Goal: Entertainment & Leisure: Consume media (video, audio)

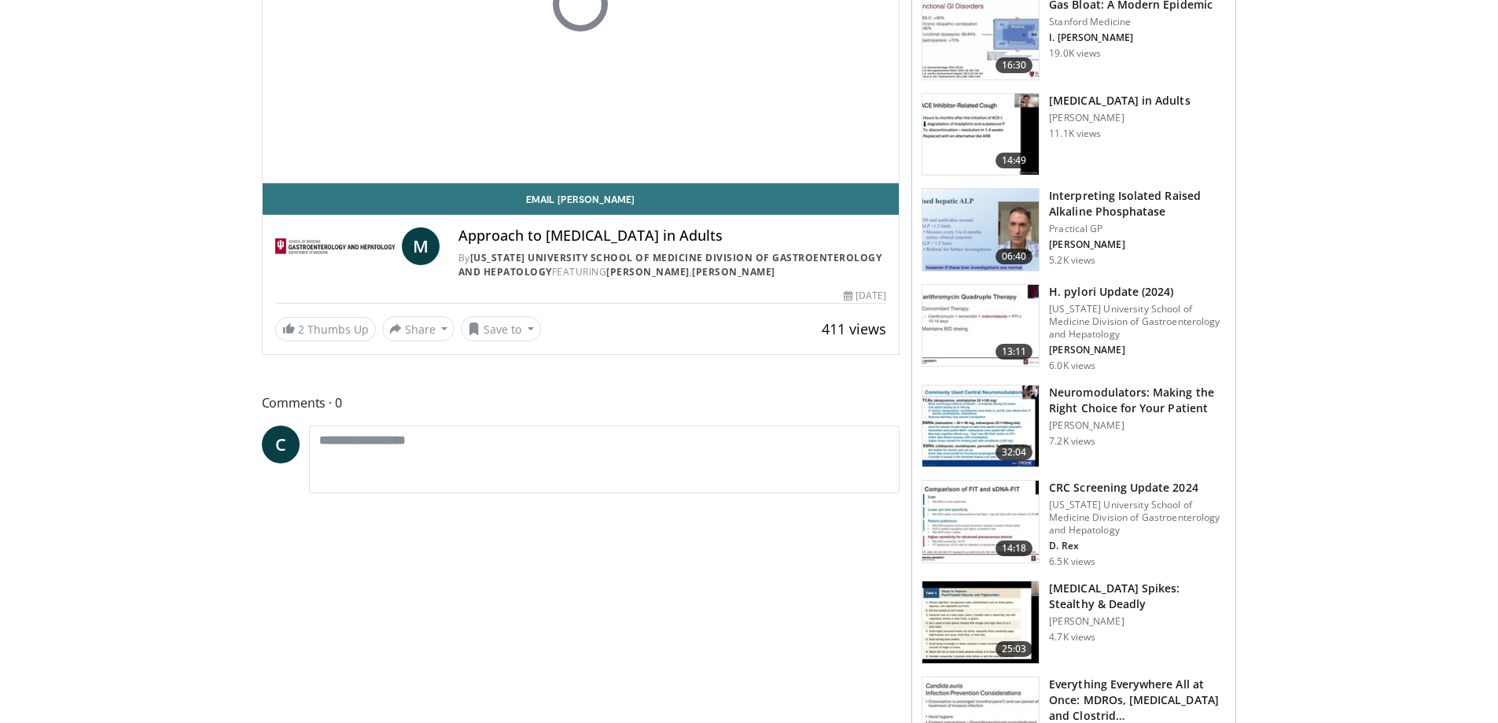
scroll to position [393, 0]
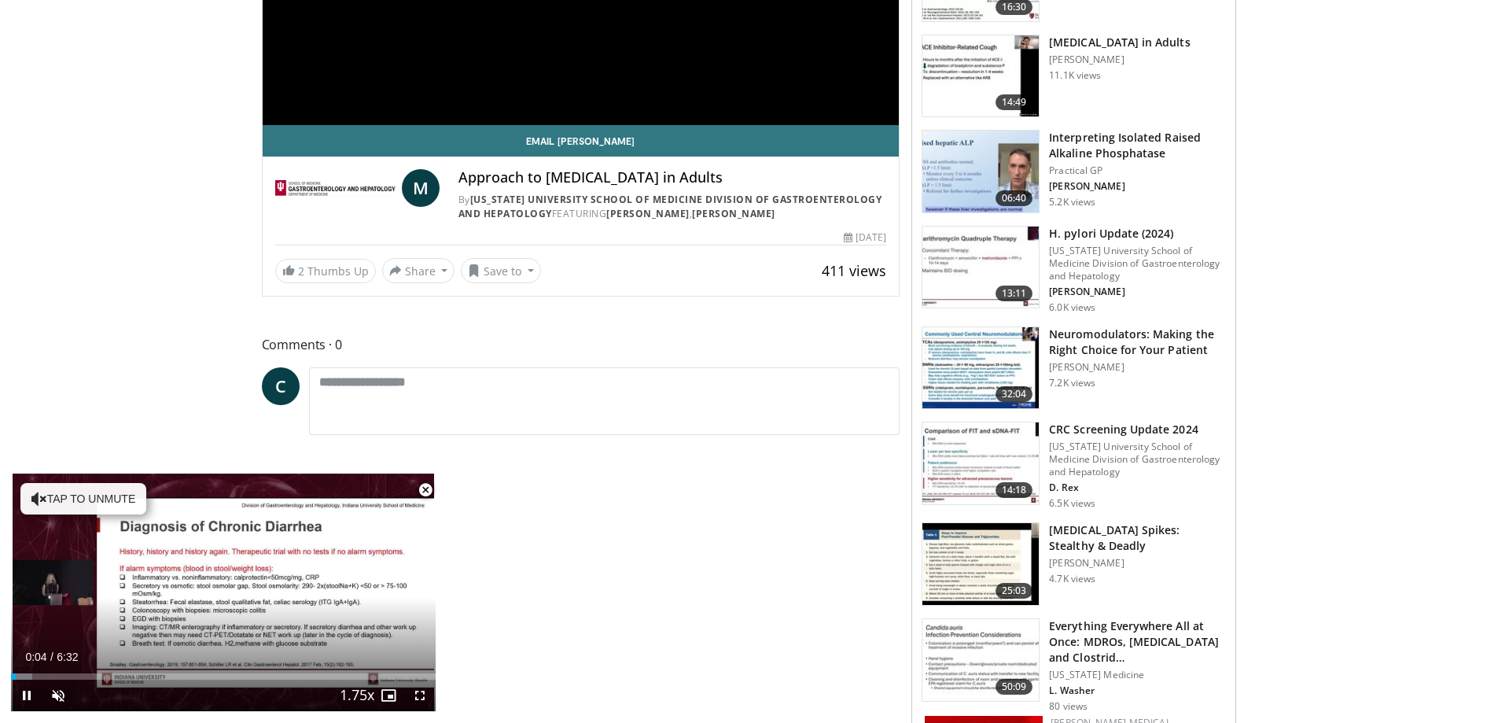
click at [417, 484] on span "Video Player" at bounding box center [425, 489] width 31 height 31
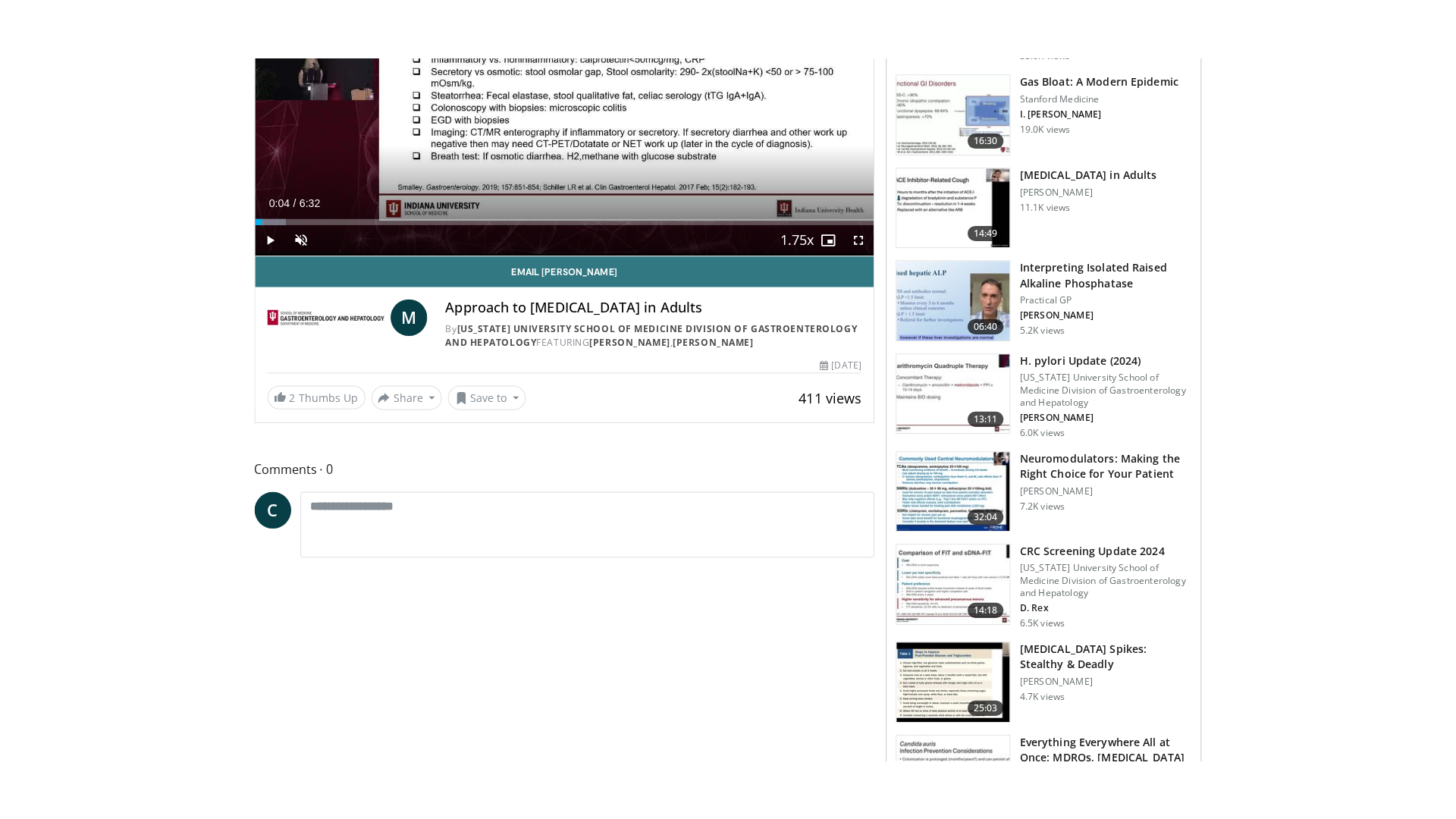
scroll to position [304, 0]
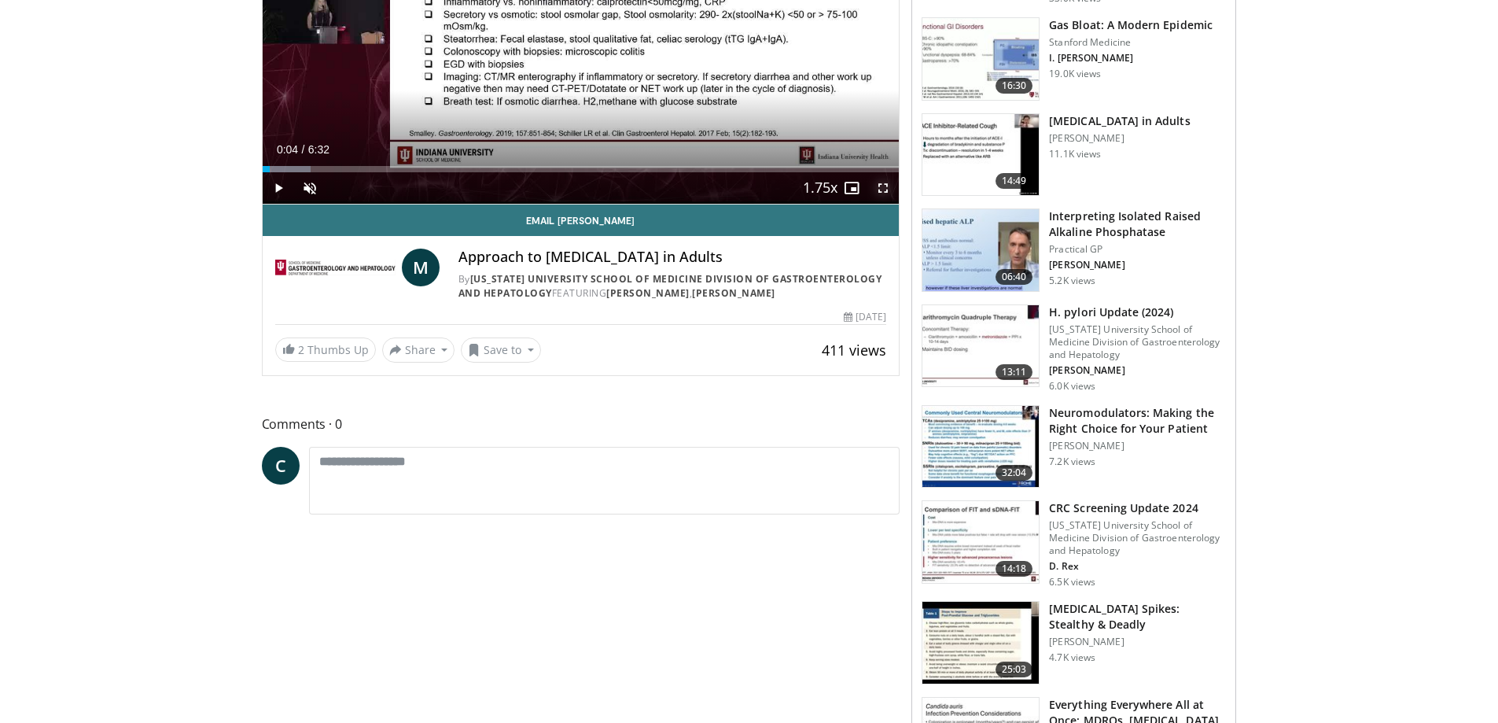
click at [884, 186] on span "Video Player" at bounding box center [882, 187] width 31 height 31
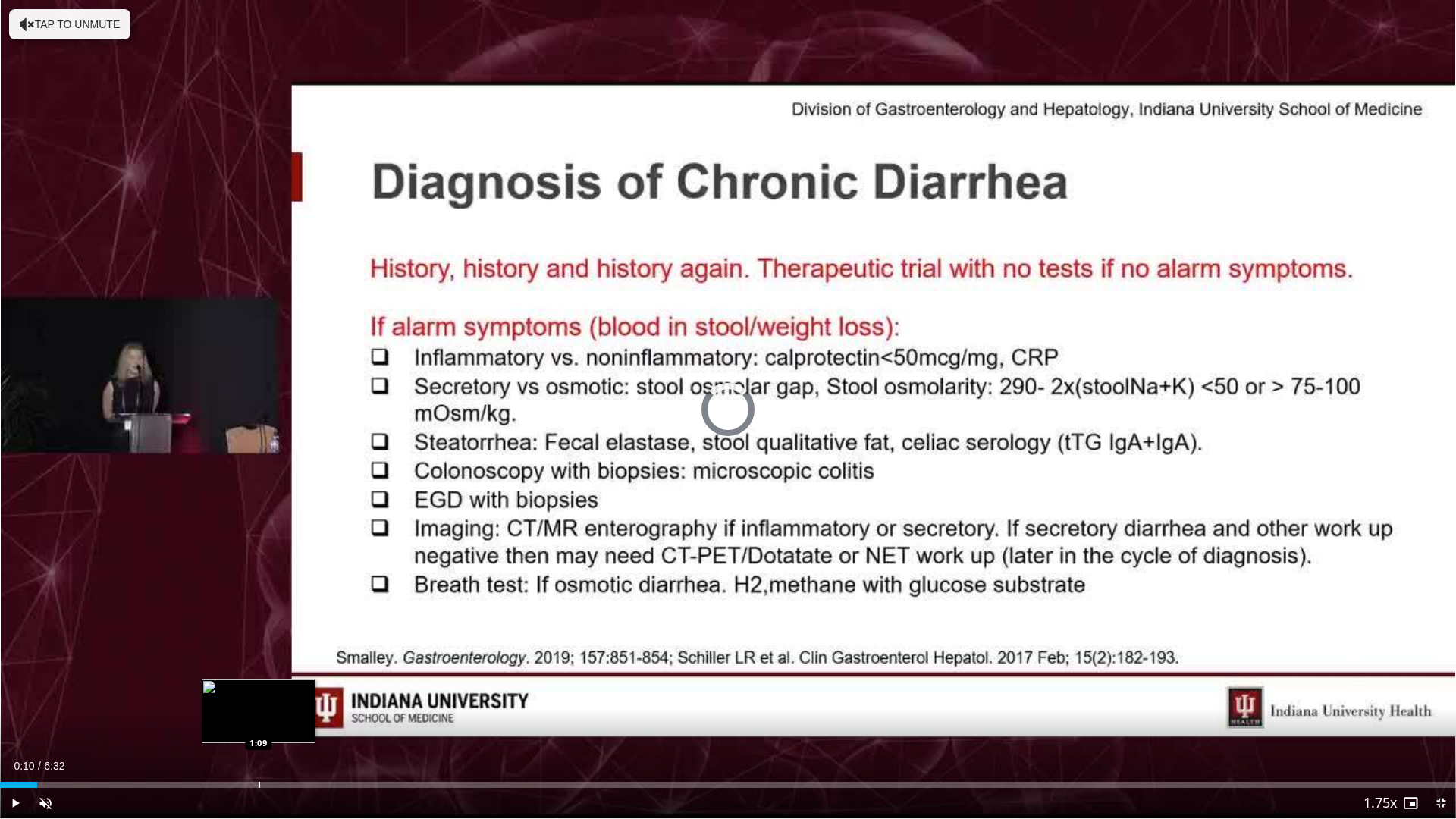
drag, startPoint x: 13, startPoint y: 783, endPoint x: 258, endPoint y: 776, distance: 245.1
click at [258, 696] on div "Loaded : 0.00% 1:09 1:09" at bounding box center [728, 780] width 1456 height 14
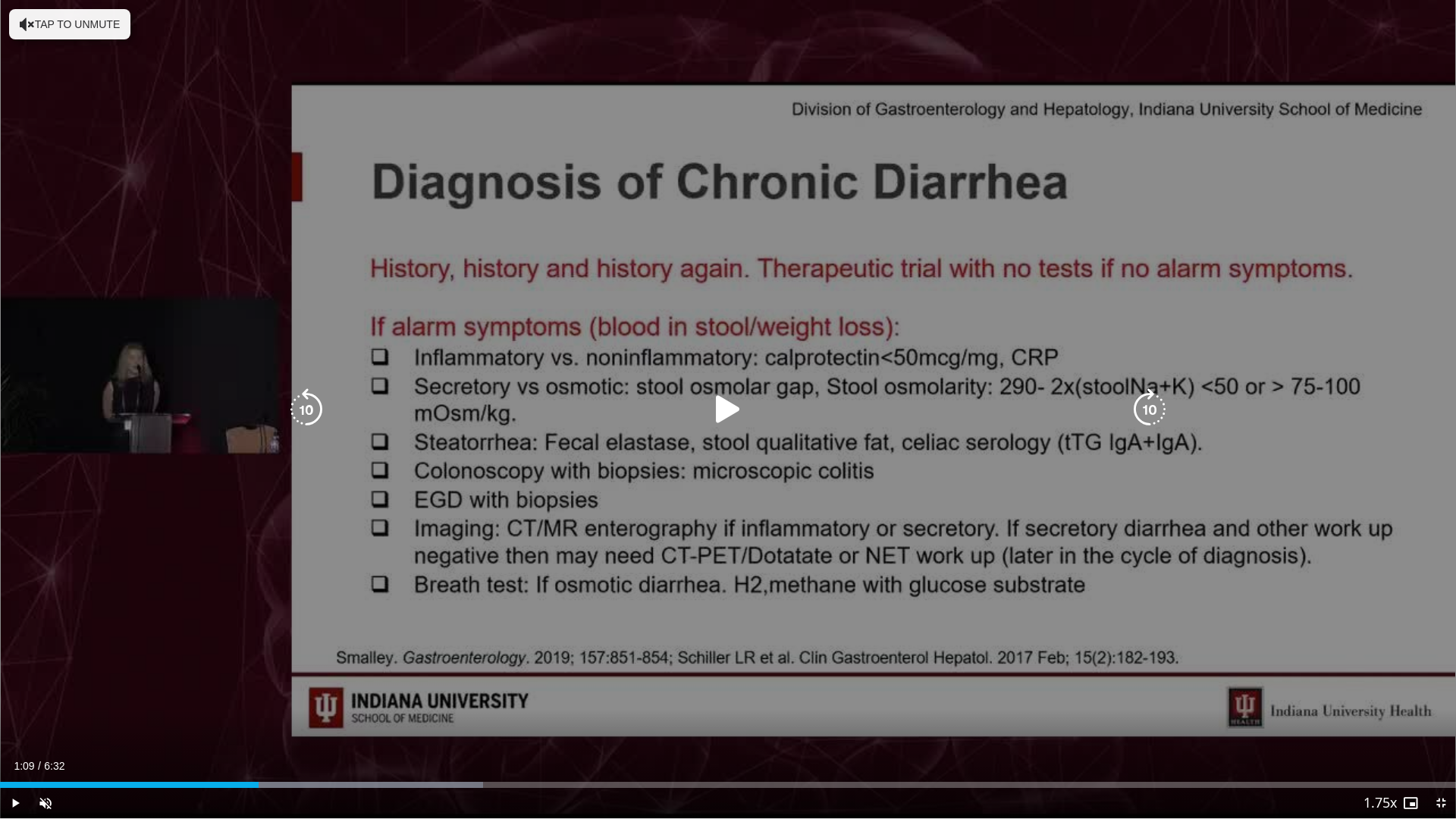
click at [740, 566] on div "10 seconds Tap to unmute" at bounding box center [728, 409] width 1456 height 818
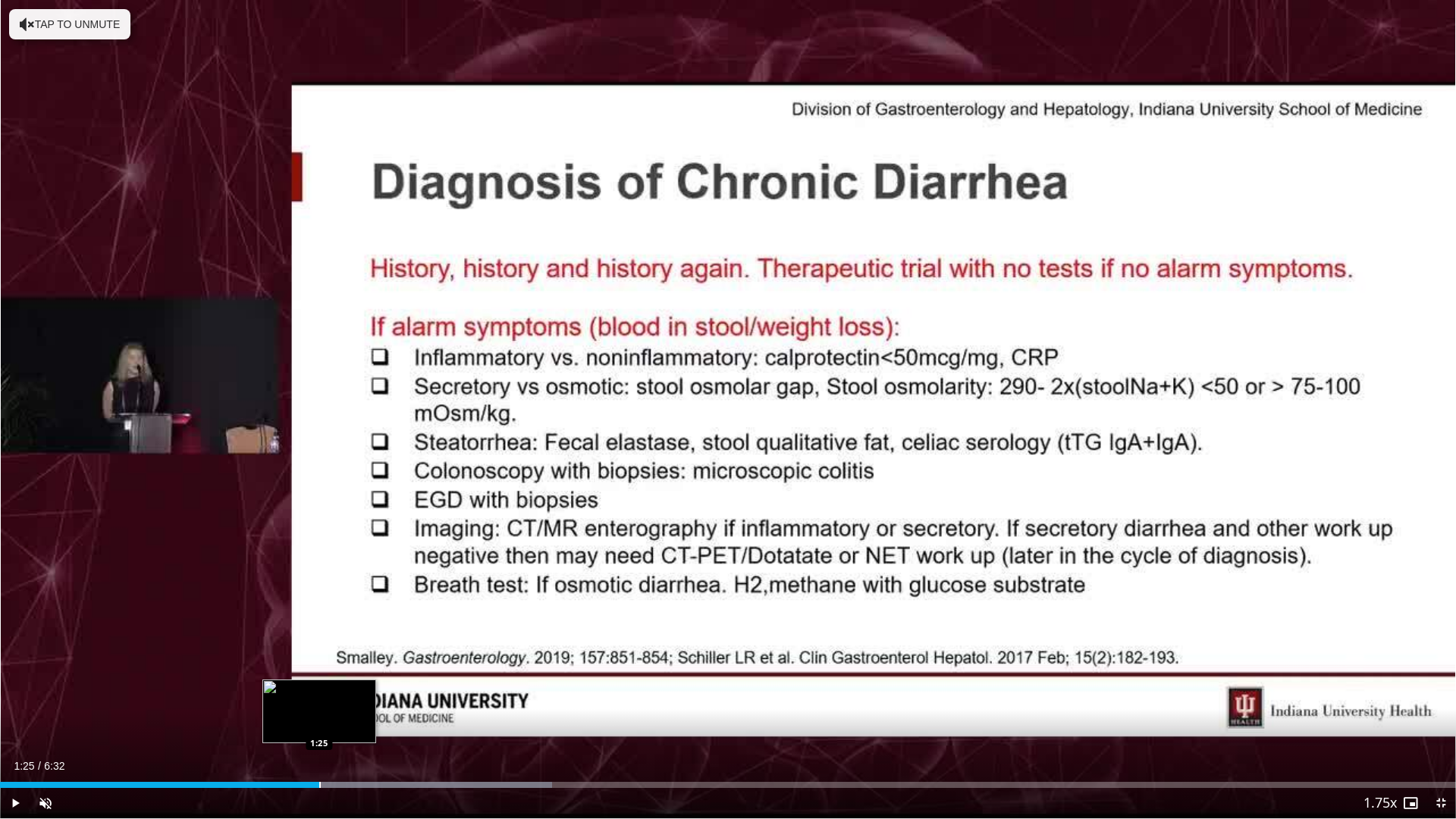
drag, startPoint x: 279, startPoint y: 781, endPoint x: 319, endPoint y: 780, distance: 40.0
click at [319, 696] on div "Loaded : 37.94% 1:25 1:25" at bounding box center [728, 780] width 1456 height 14
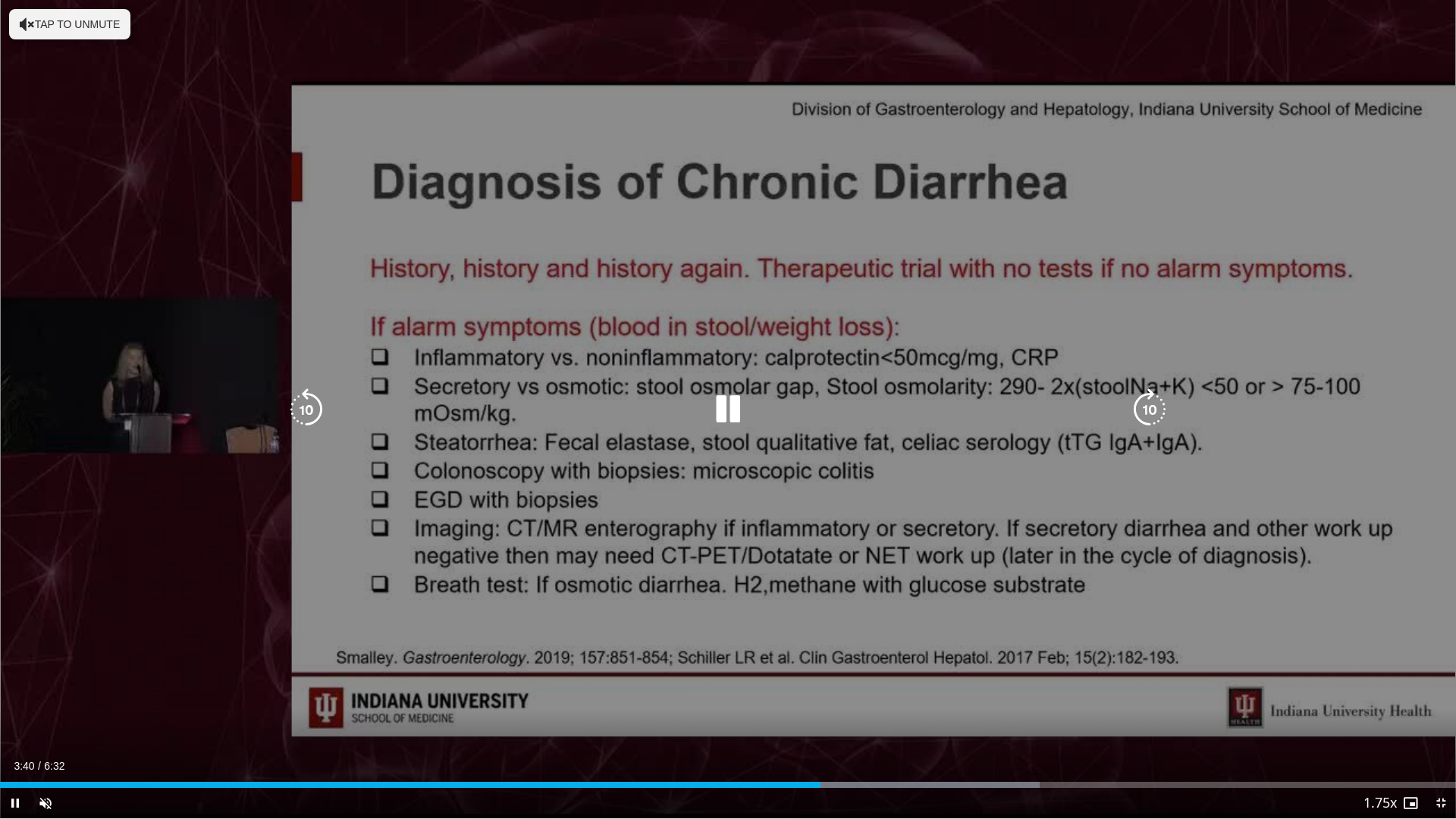
click at [873, 371] on div "10 seconds Tap to unmute" at bounding box center [728, 409] width 1456 height 818
click at [800, 591] on div "10 seconds Tap to unmute" at bounding box center [728, 409] width 1456 height 818
click at [790, 595] on div "10 seconds Tap to unmute" at bounding box center [728, 409] width 1456 height 818
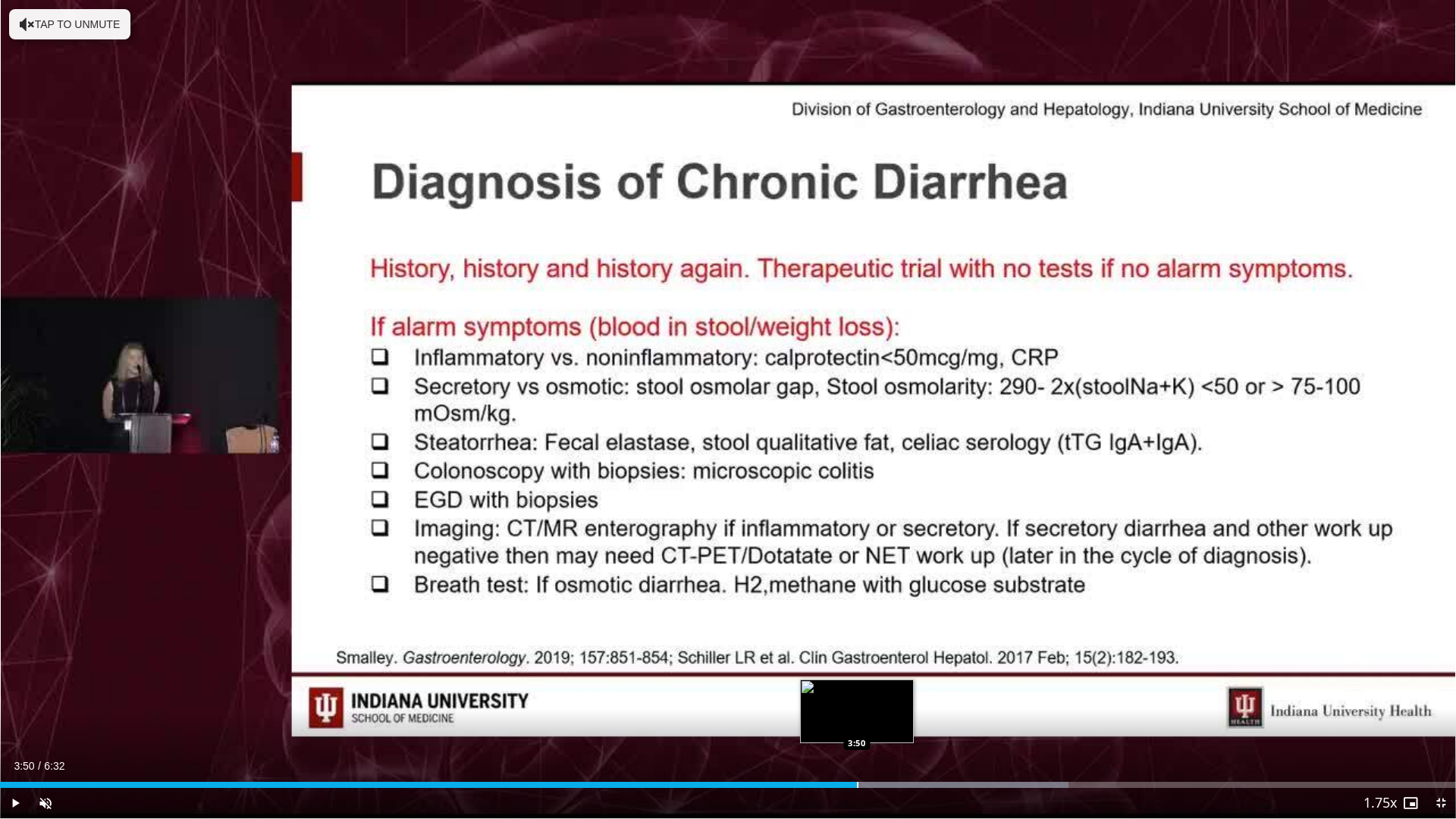
click at [857, 696] on div "Loaded : 73.37% 3:50 3:50" at bounding box center [728, 780] width 1456 height 14
drag, startPoint x: 858, startPoint y: 779, endPoint x: 881, endPoint y: 776, distance: 23.2
click at [881, 696] on div "Loaded : 75.90% 3:55 3:55" at bounding box center [728, 780] width 1456 height 14
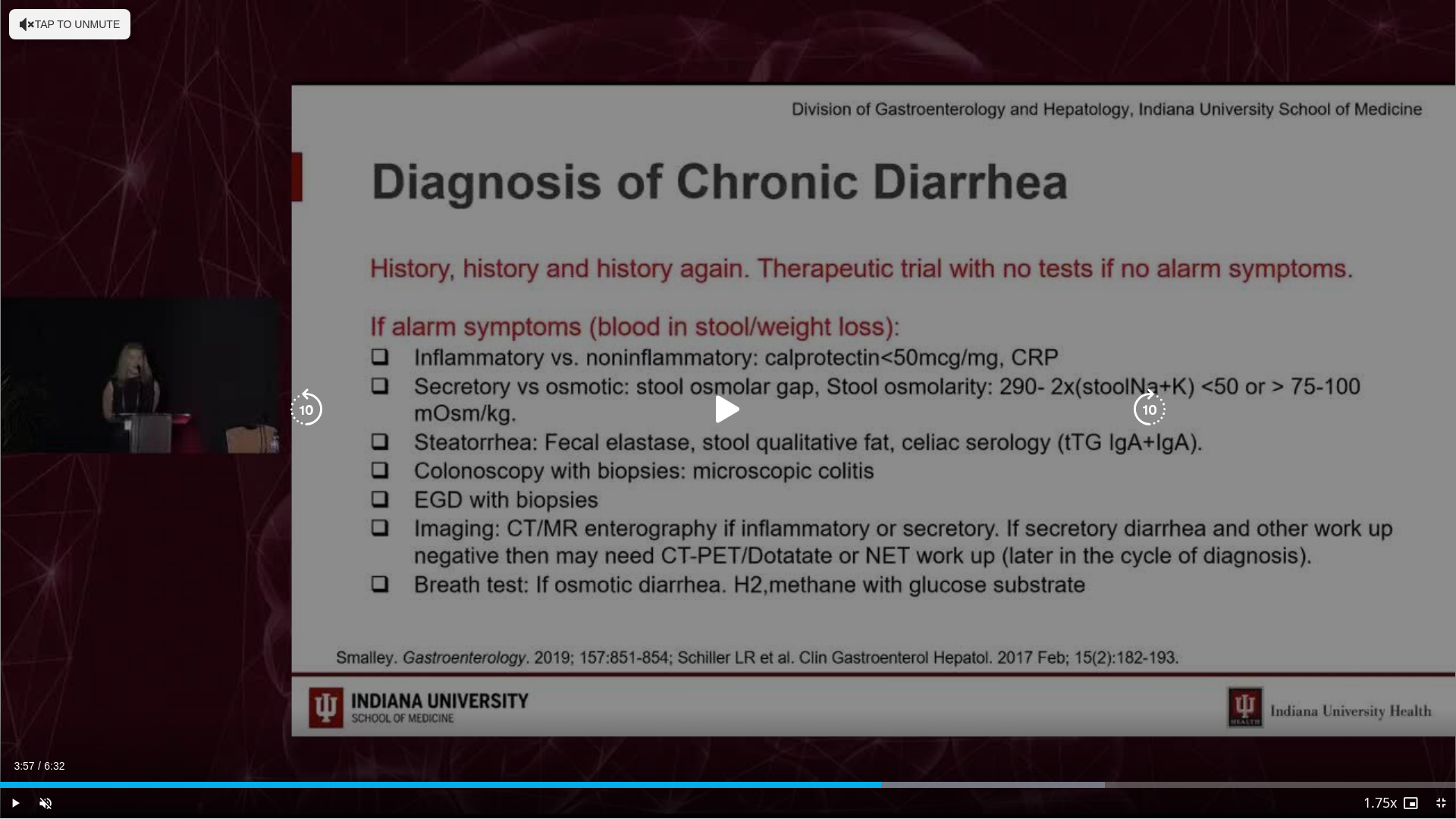
drag, startPoint x: 715, startPoint y: 406, endPoint x: 750, endPoint y: 436, distance: 46.1
click at [722, 414] on icon "Video Player" at bounding box center [728, 410] width 42 height 42
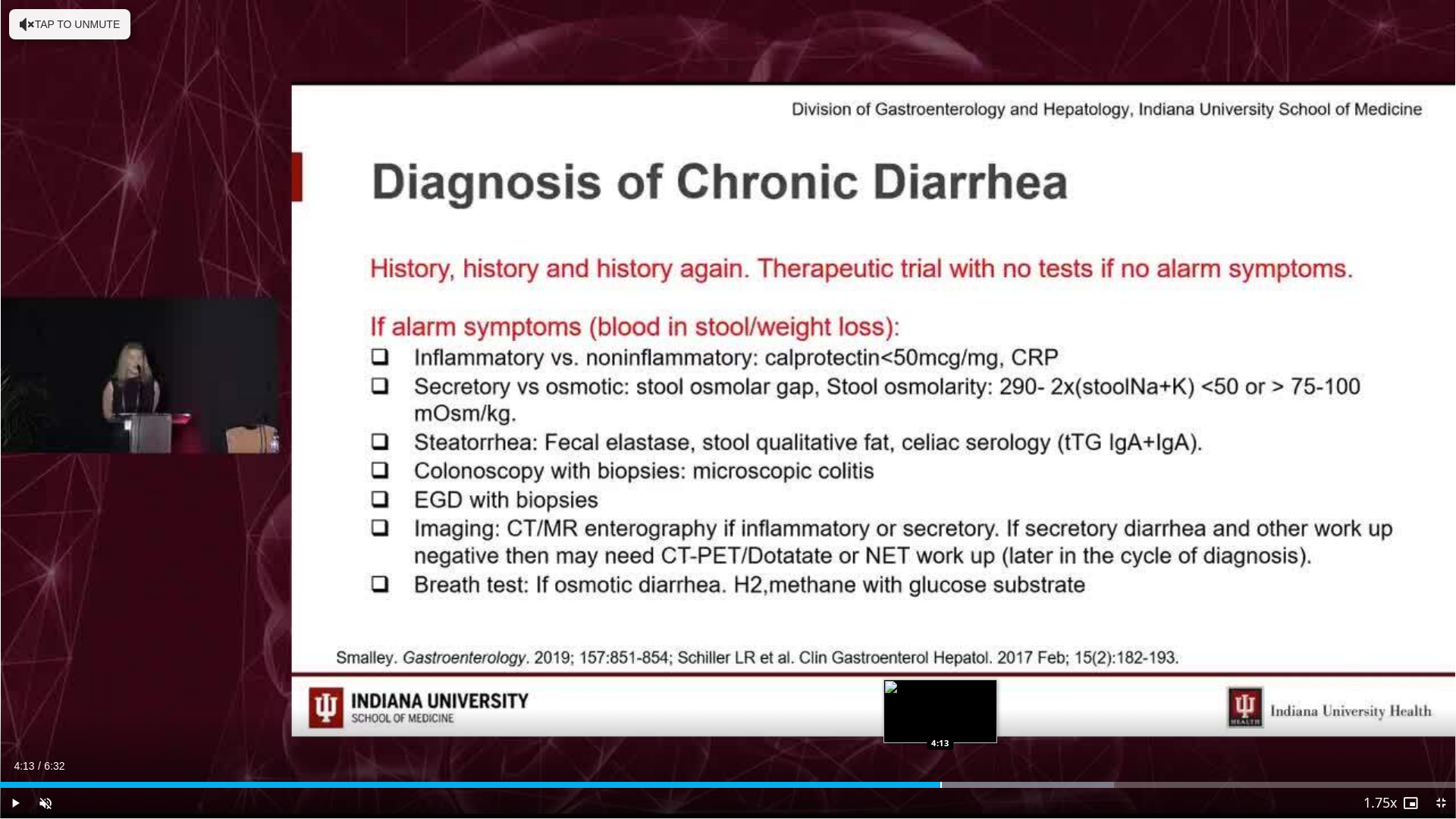
drag, startPoint x: 931, startPoint y: 781, endPoint x: 940, endPoint y: 780, distance: 9.1
click at [940, 696] on div "Loaded : 76.53% 4:12 4:13" at bounding box center [728, 780] width 1456 height 14
click at [942, 696] on div "Current Time 4:16 / Duration 6:32" at bounding box center [728, 766] width 1456 height 14
drag, startPoint x: 953, startPoint y: 785, endPoint x: 1000, endPoint y: 782, distance: 47.1
click at [1000, 696] on div "Progress Bar" at bounding box center [1000, 785] width 2 height 6
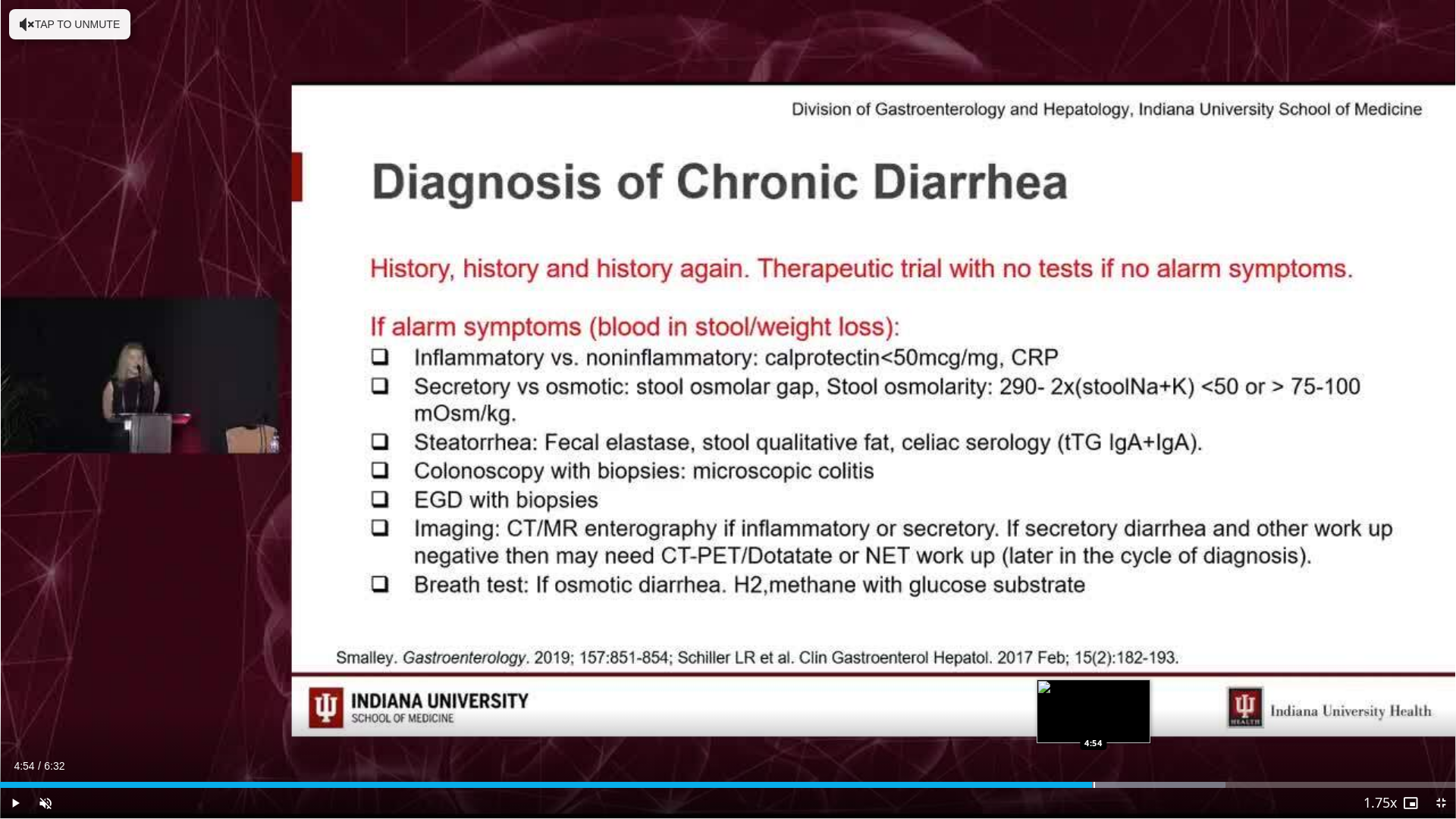
drag, startPoint x: 1017, startPoint y: 782, endPoint x: 1093, endPoint y: 780, distance: 76.0
click at [1093, 696] on div "Loaded : 84.18% 4:54 4:54" at bounding box center [728, 780] width 1456 height 14
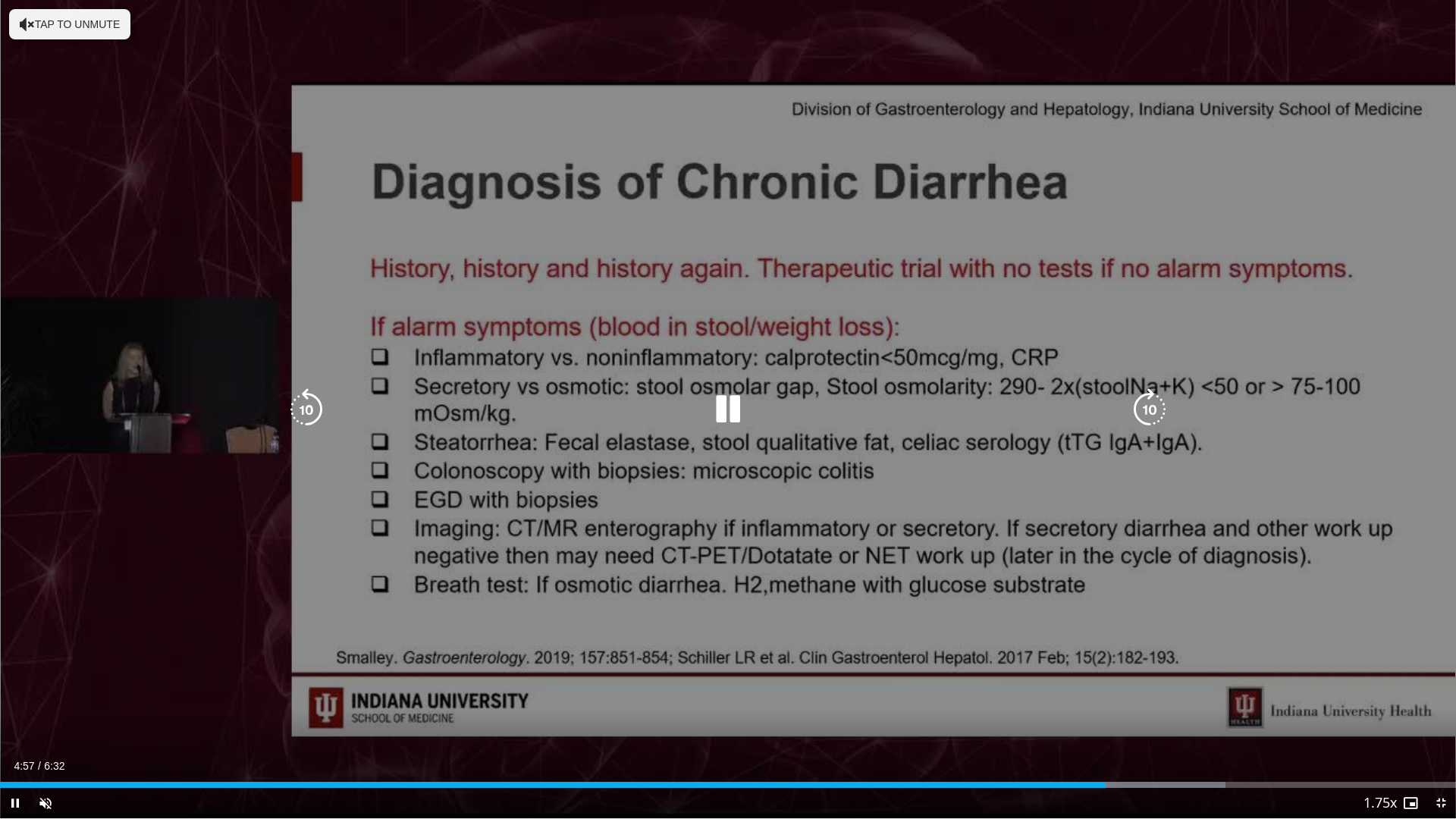
click at [727, 405] on icon "Video Player" at bounding box center [728, 410] width 42 height 42
click at [1151, 404] on icon "Video Player" at bounding box center [1149, 410] width 42 height 42
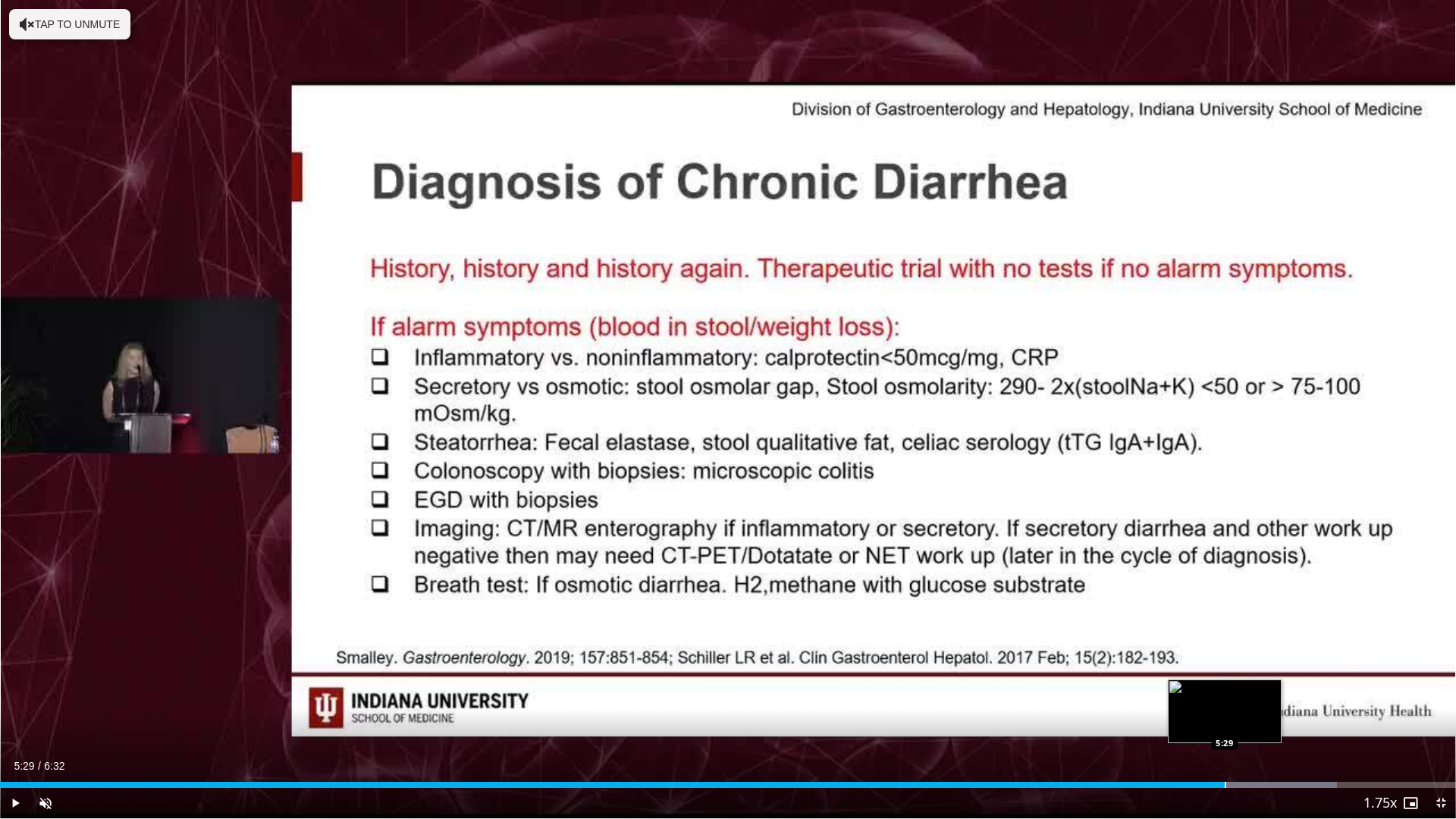
drag, startPoint x: 1131, startPoint y: 783, endPoint x: 1225, endPoint y: 776, distance: 94.3
click at [1225, 696] on div "Loaded : 91.84% 5:29 5:29" at bounding box center [728, 780] width 1456 height 14
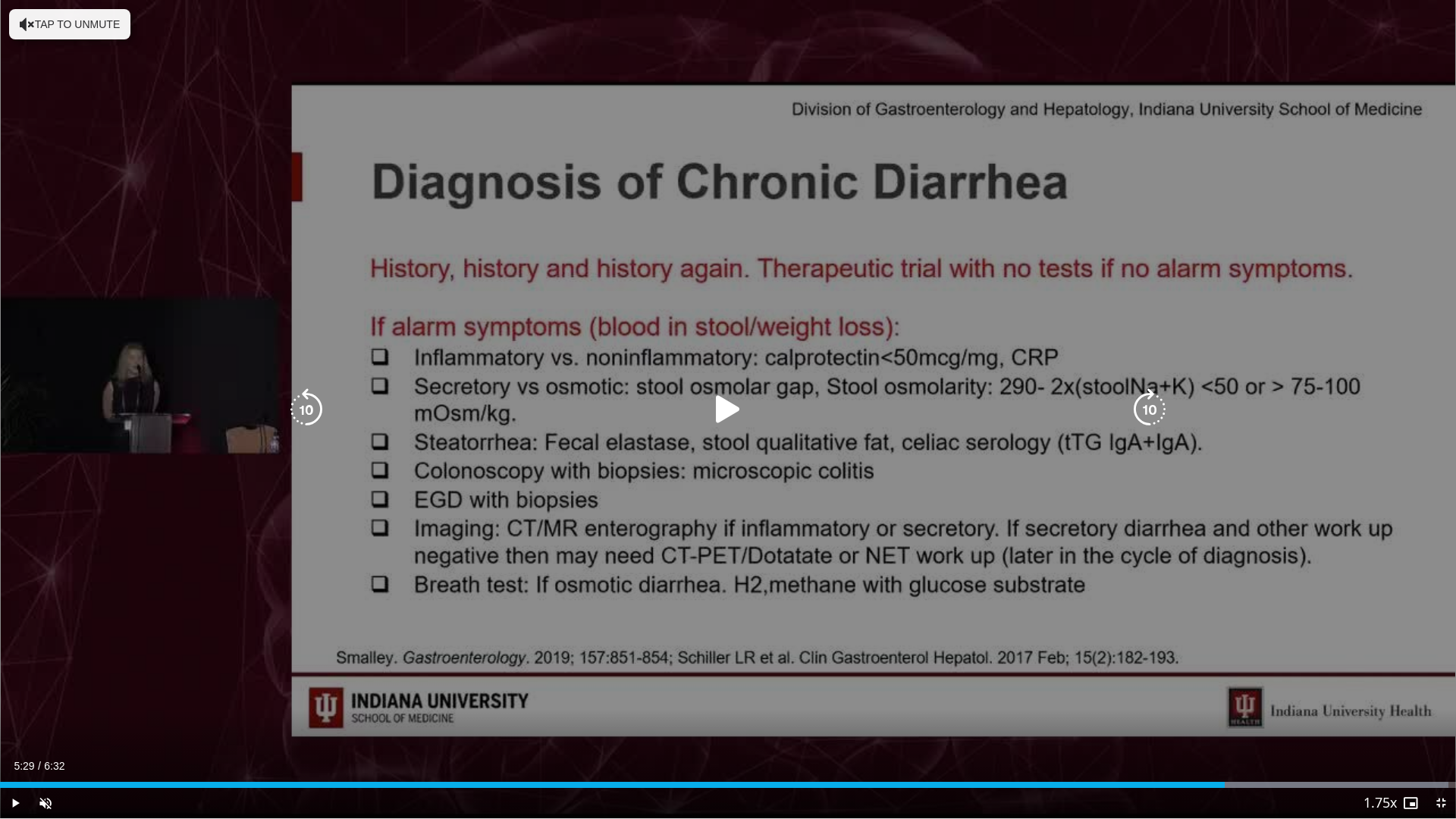
click at [779, 568] on div "10 seconds Tap to unmute" at bounding box center [728, 409] width 1456 height 818
click at [1196, 554] on div "10 seconds Tap to unmute" at bounding box center [728, 409] width 1456 height 818
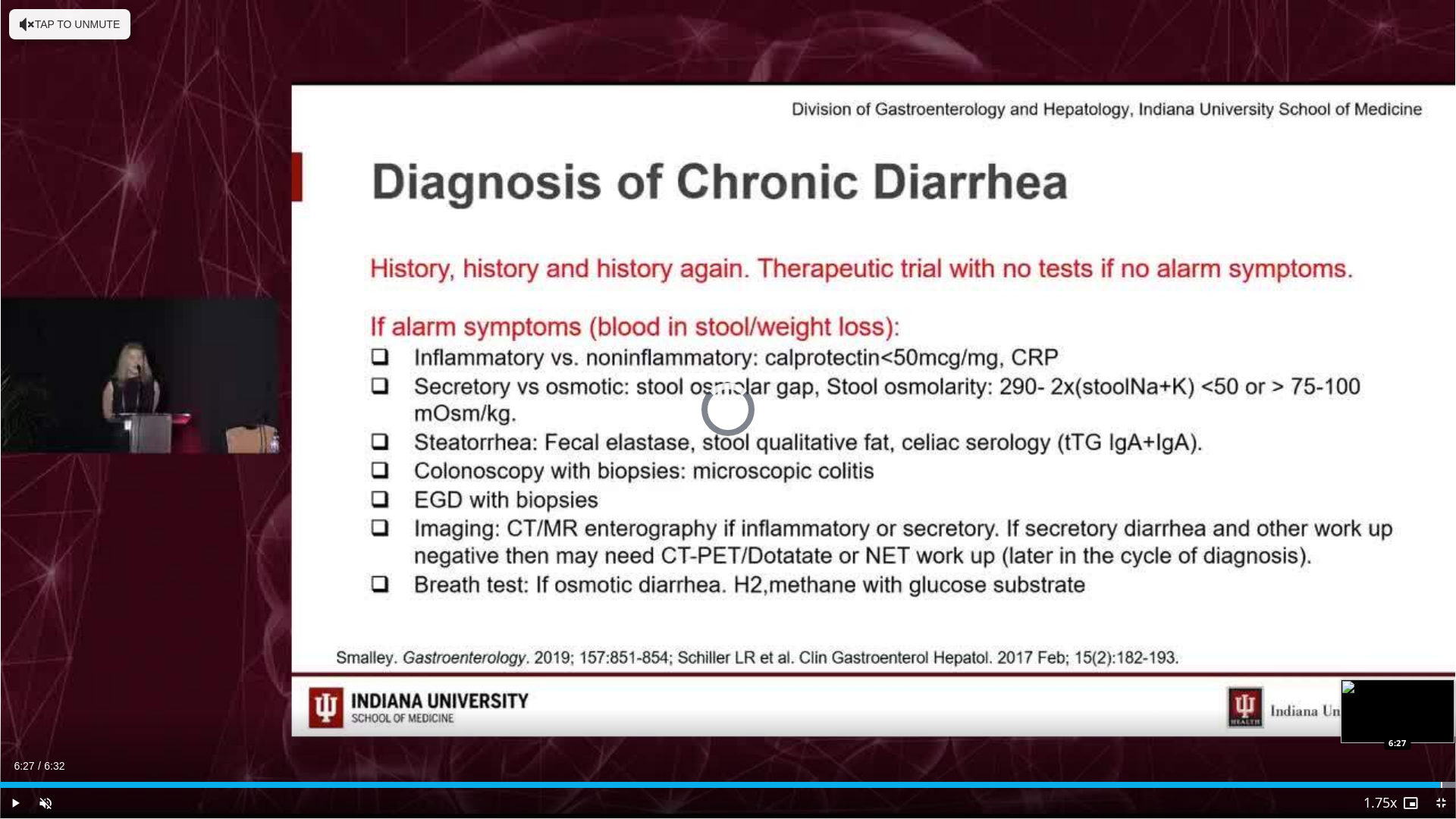
drag, startPoint x: 1420, startPoint y: 782, endPoint x: 1443, endPoint y: 782, distance: 23.0
click at [1443, 696] on div "Progress Bar" at bounding box center [1442, 785] width 2 height 6
drag, startPoint x: 1443, startPoint y: 781, endPoint x: 1455, endPoint y: 781, distance: 12.0
click at [1455, 696] on div "Loaded : 100.00% 6:31 6:31" at bounding box center [728, 780] width 1456 height 14
drag, startPoint x: 1443, startPoint y: 802, endPoint x: 1415, endPoint y: 677, distance: 128.1
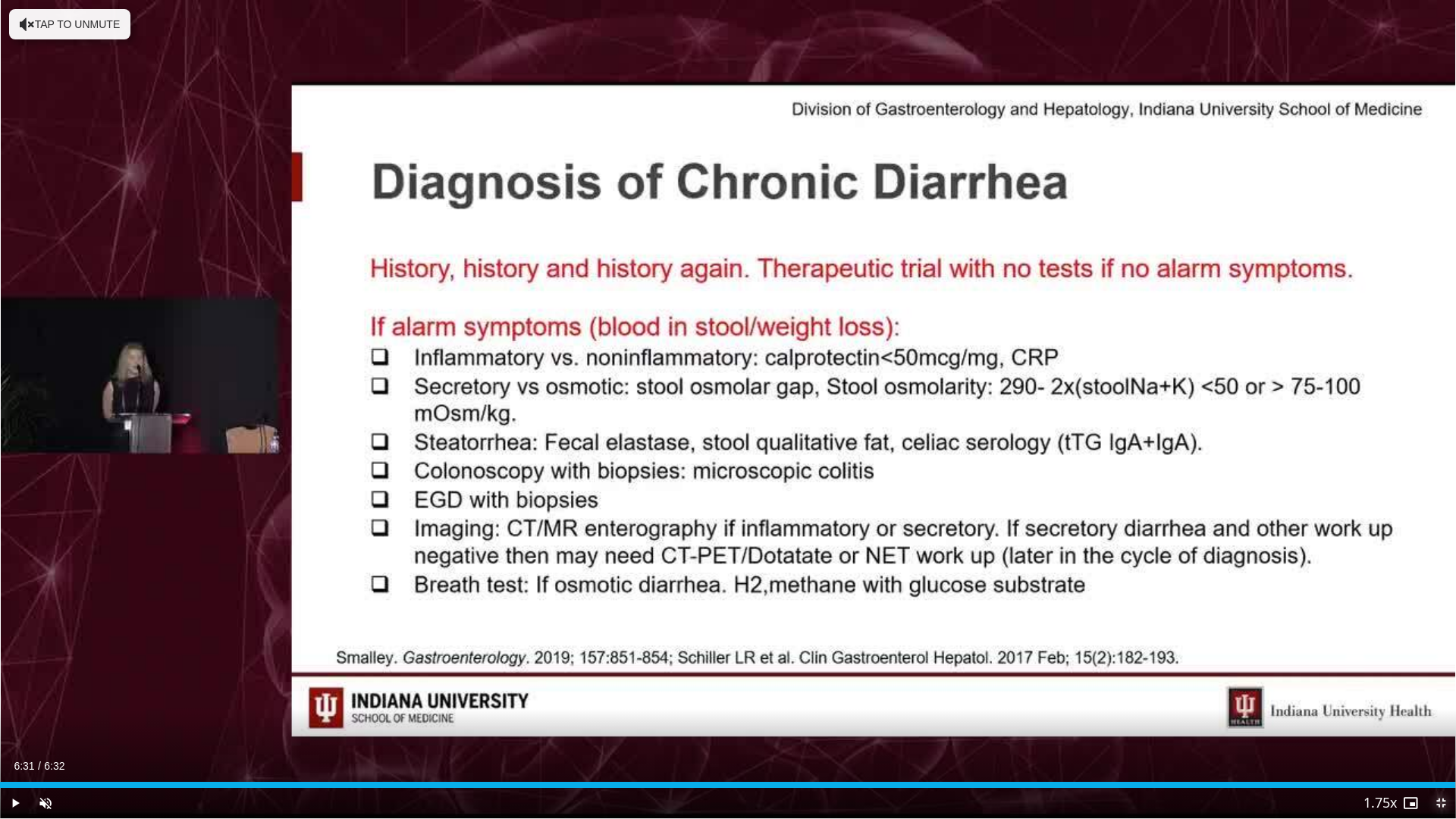
click at [1443, 696] on span "Video Player" at bounding box center [1440, 803] width 30 height 30
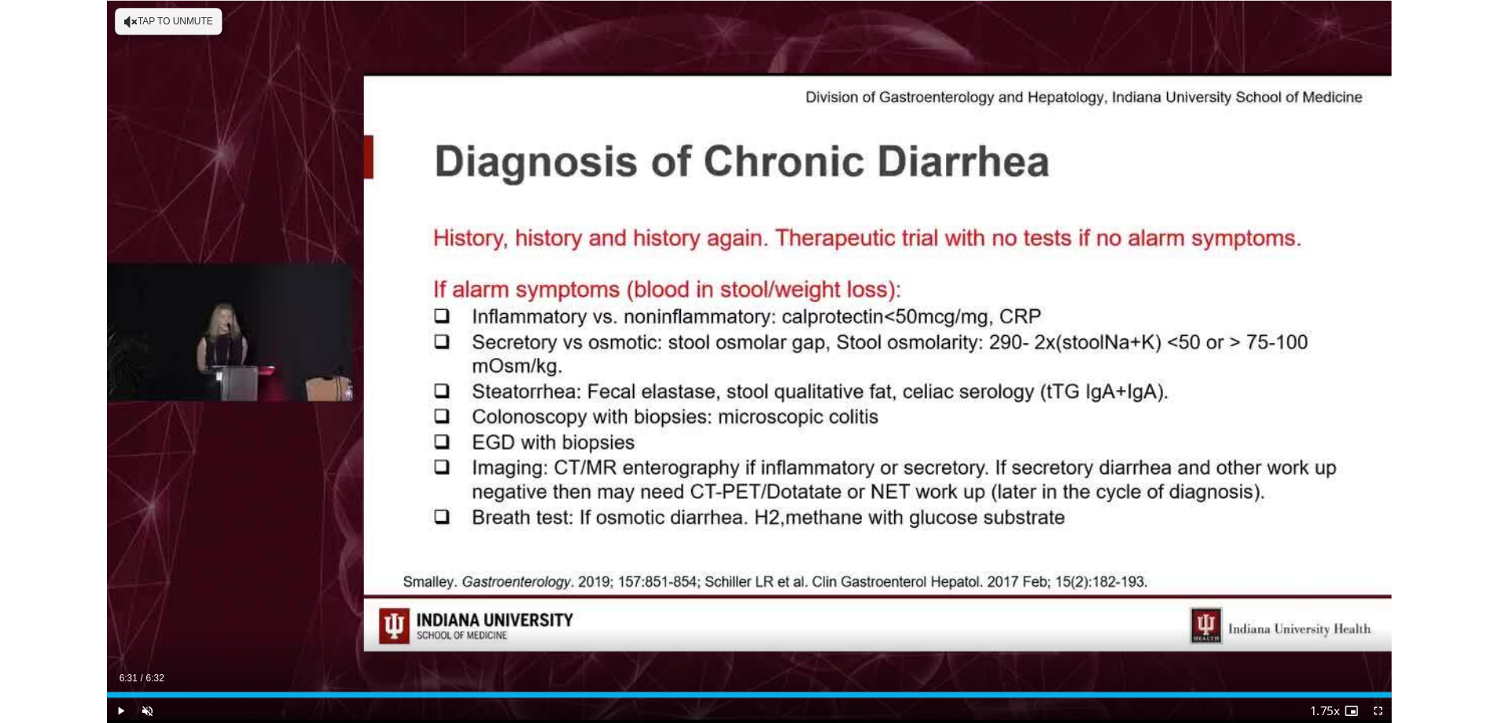
scroll to position [674, 0]
